Goal: Check status: Check status

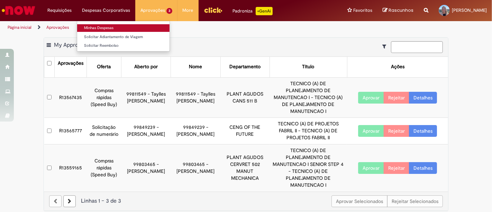
click at [107, 27] on link "Minhas Despesas" at bounding box center [123, 28] width 92 height 8
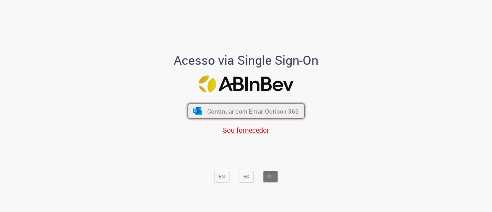
click at [247, 116] on button "Continuar com Email Outlook 365" at bounding box center [246, 111] width 117 height 15
click at [236, 112] on span "Continuar com Email Outlook 365" at bounding box center [252, 111] width 91 height 8
